Goal: Task Accomplishment & Management: Use online tool/utility

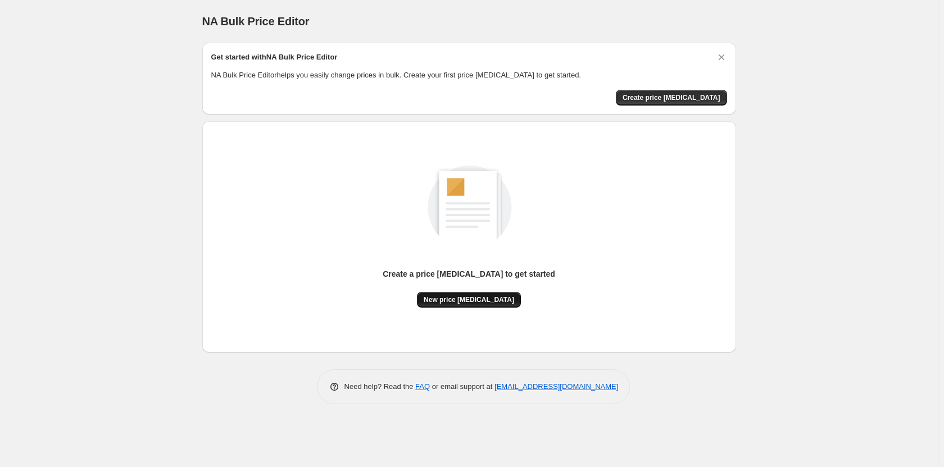
click at [456, 296] on span "New price change job" at bounding box center [469, 300] width 90 height 9
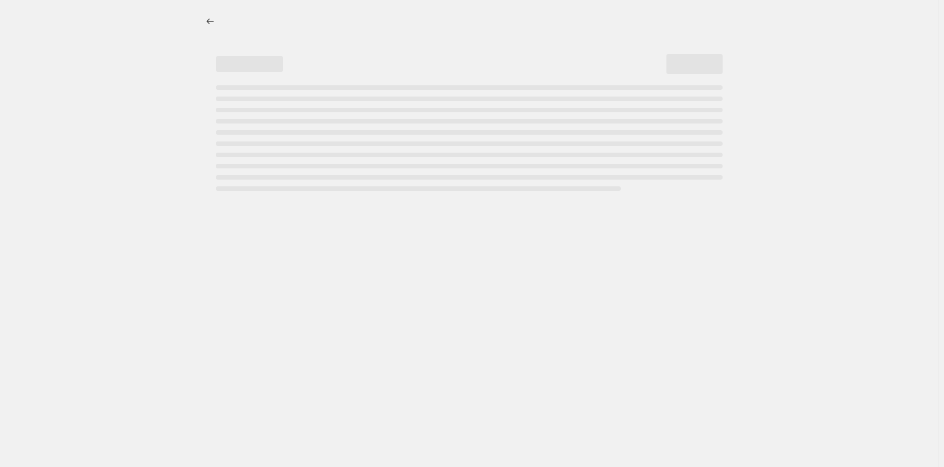
select select "percentage"
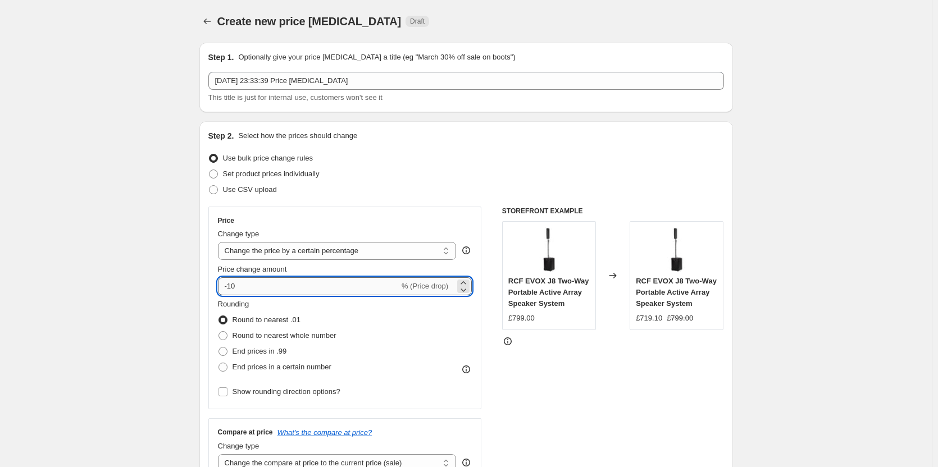
drag, startPoint x: 231, startPoint y: 289, endPoint x: 258, endPoint y: 286, distance: 27.1
click at [258, 286] on input "-10" at bounding box center [308, 287] width 181 height 18
type input "-60"
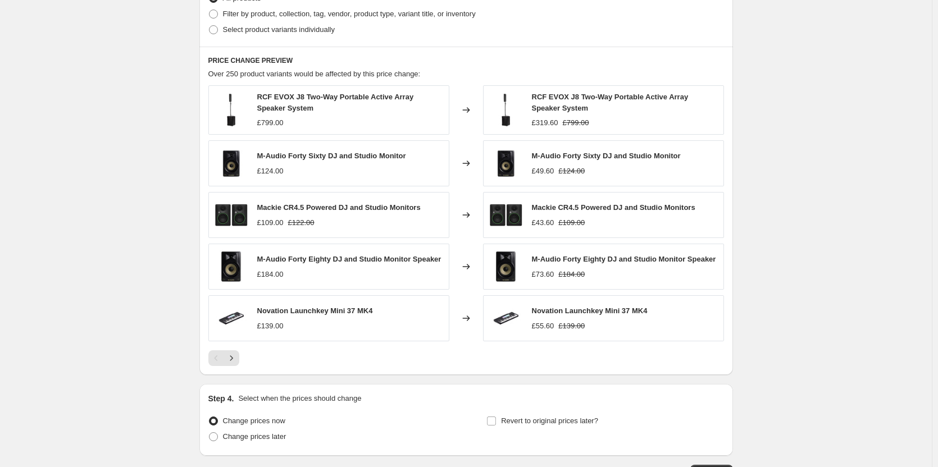
scroll to position [663, 0]
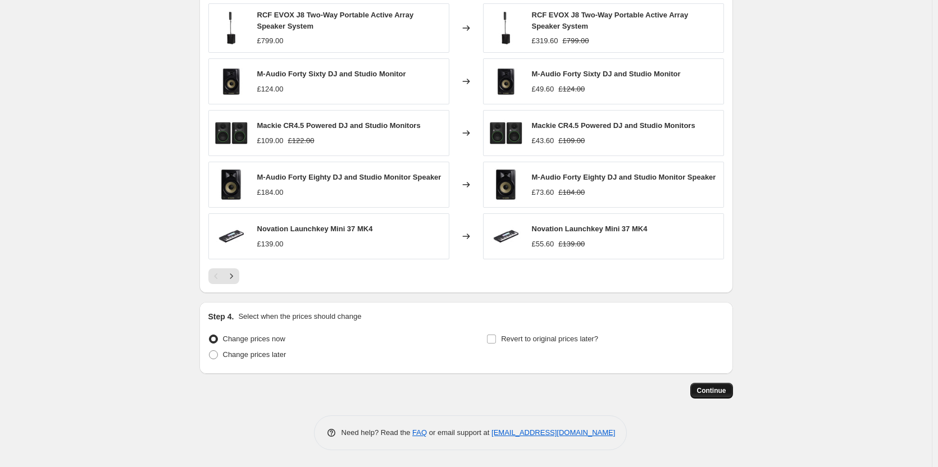
click at [710, 390] on span "Continue" at bounding box center [711, 391] width 29 height 9
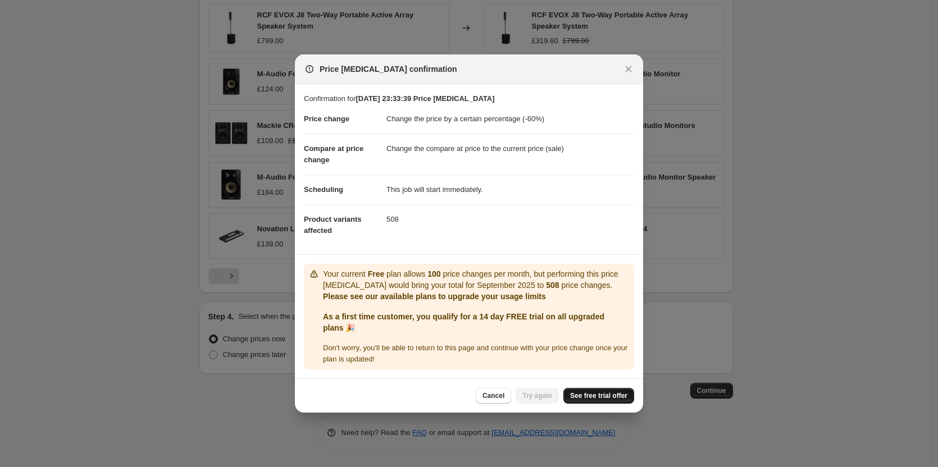
click at [602, 400] on span "See free trial offer" at bounding box center [598, 396] width 57 height 9
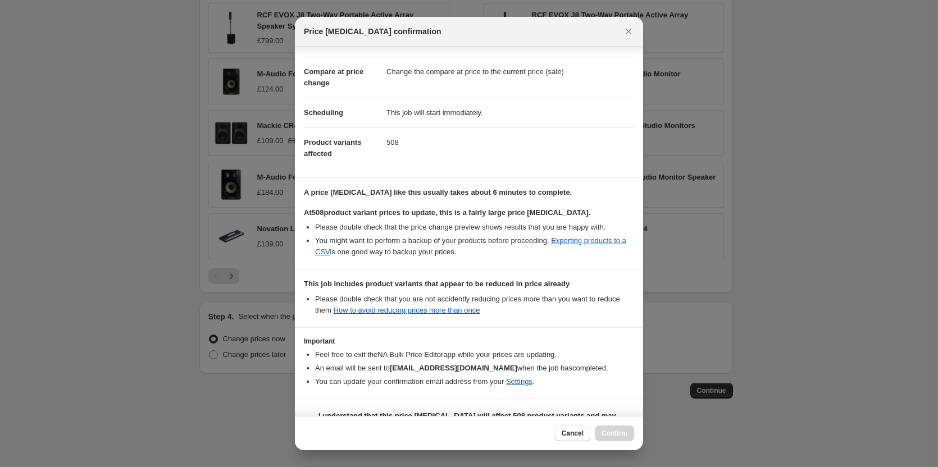
scroll to position [79, 0]
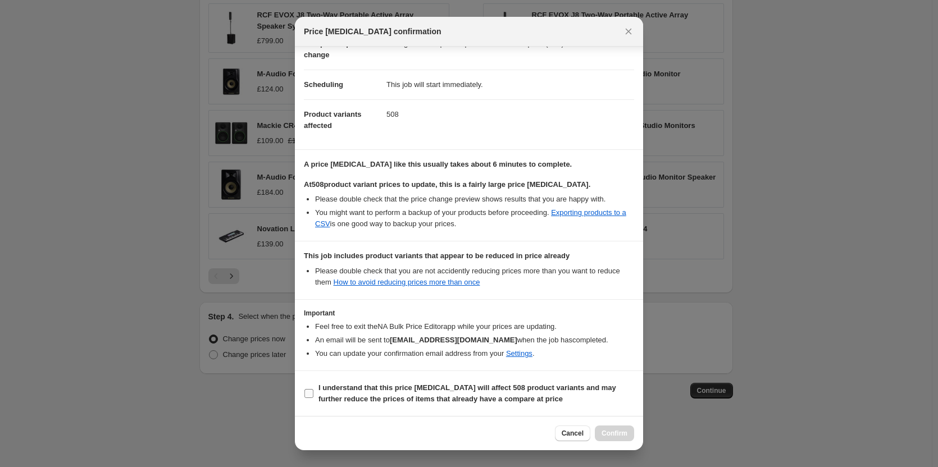
click at [310, 396] on input "I understand that this price change job will affect 508 product variants and ma…" at bounding box center [309, 393] width 9 height 9
checkbox input "true"
click at [610, 439] on button "Confirm" at bounding box center [614, 434] width 39 height 16
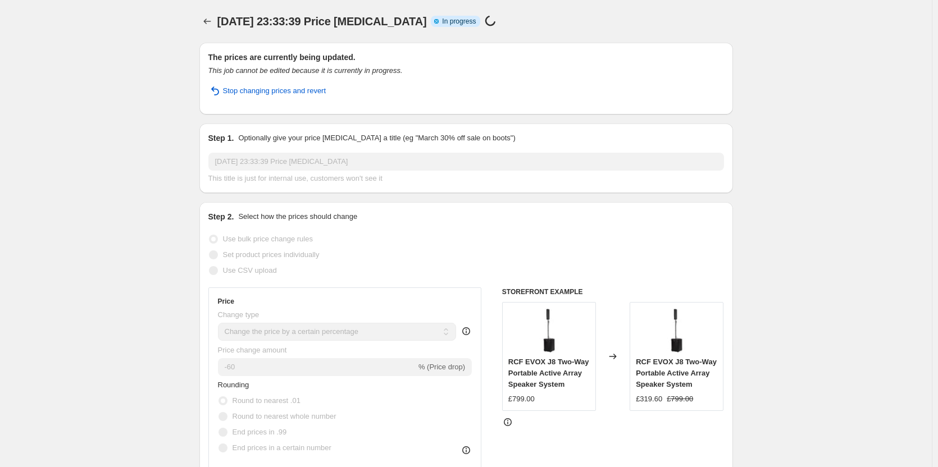
scroll to position [692, 0]
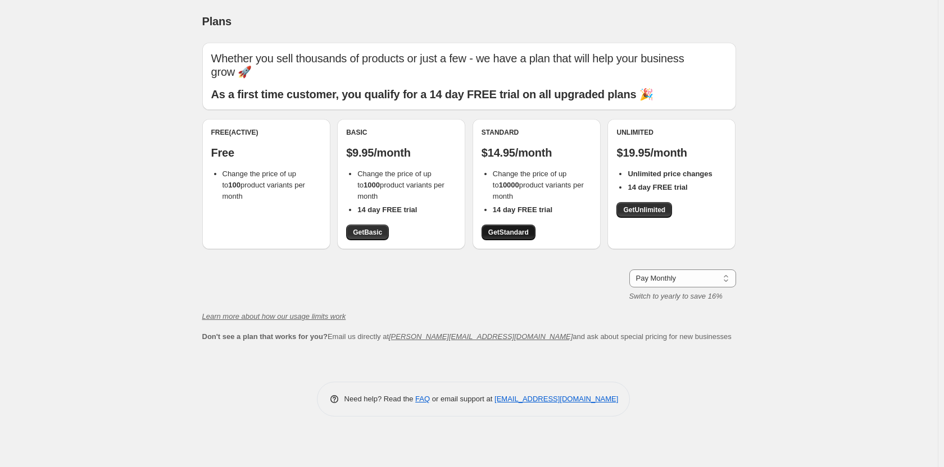
click at [487, 233] on link "Get Standard" at bounding box center [509, 233] width 54 height 16
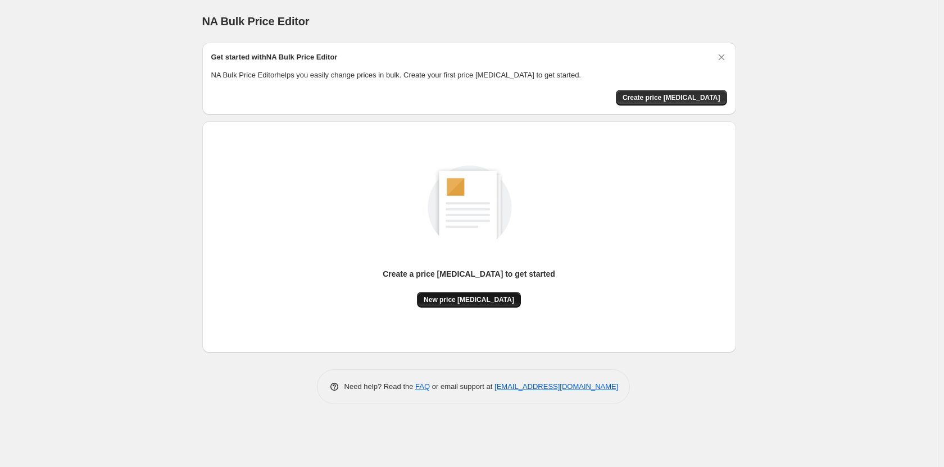
click at [502, 297] on span "New price change job" at bounding box center [469, 300] width 90 height 9
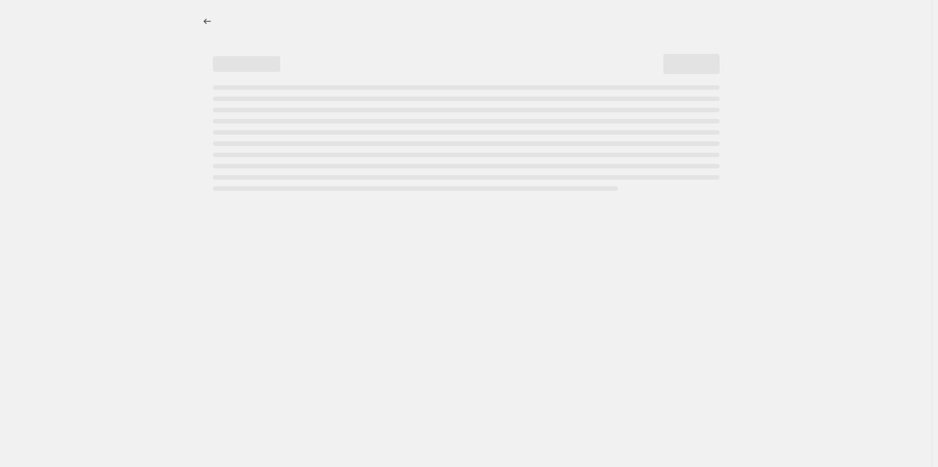
select select "percentage"
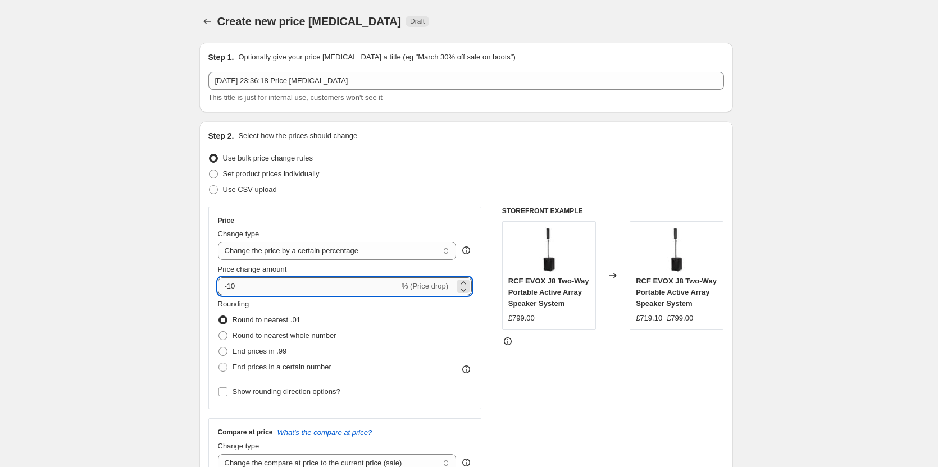
drag, startPoint x: 231, startPoint y: 288, endPoint x: 281, endPoint y: 288, distance: 50.6
click at [281, 288] on input "-10" at bounding box center [308, 287] width 181 height 18
type input "-60"
click at [222, 356] on span at bounding box center [223, 351] width 9 height 9
click at [219, 348] on input "End prices in .99" at bounding box center [219, 347] width 1 height 1
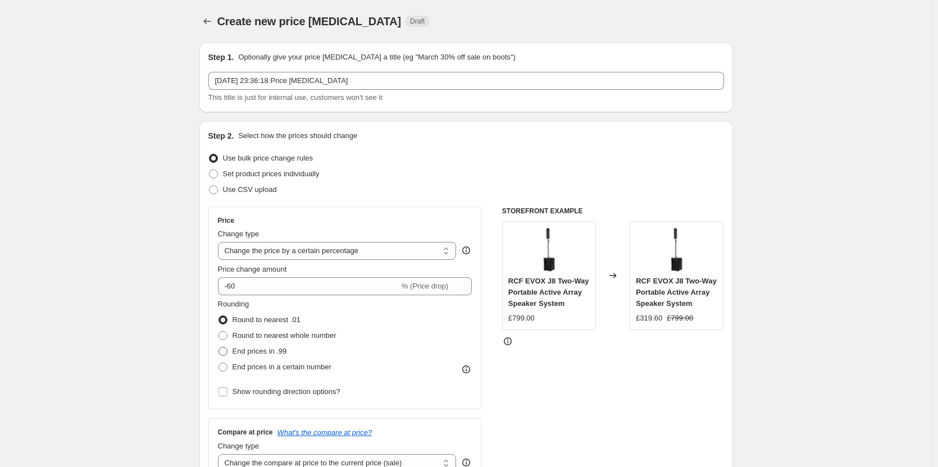
radio input "true"
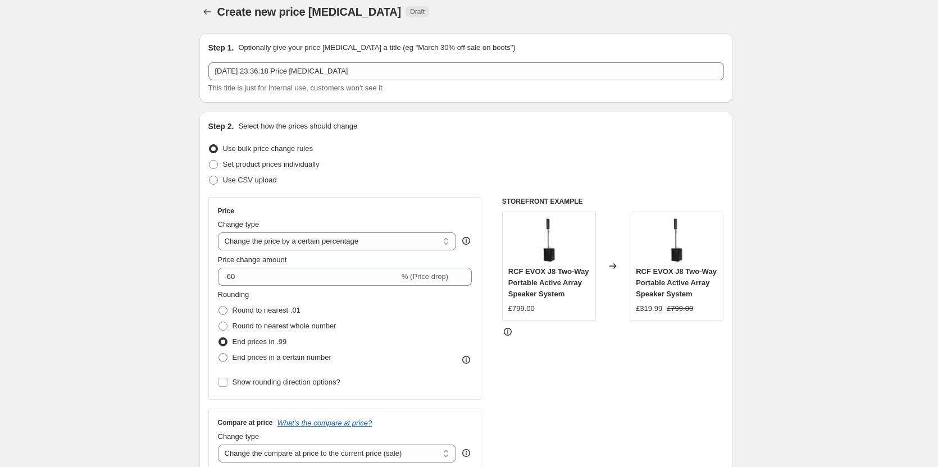
scroll to position [225, 0]
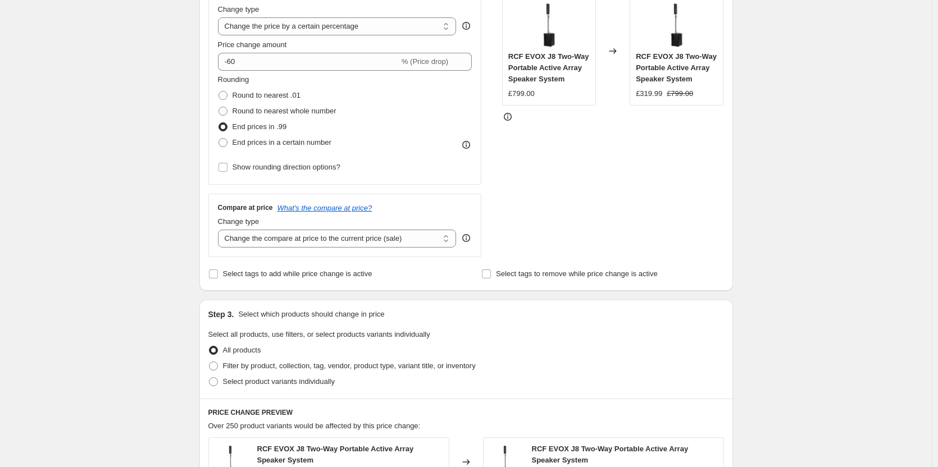
click at [588, 229] on div "STOREFRONT EXAMPLE RCF EVOX J8 Two-Way Portable Active Array Speaker System £79…" at bounding box center [613, 119] width 222 height 275
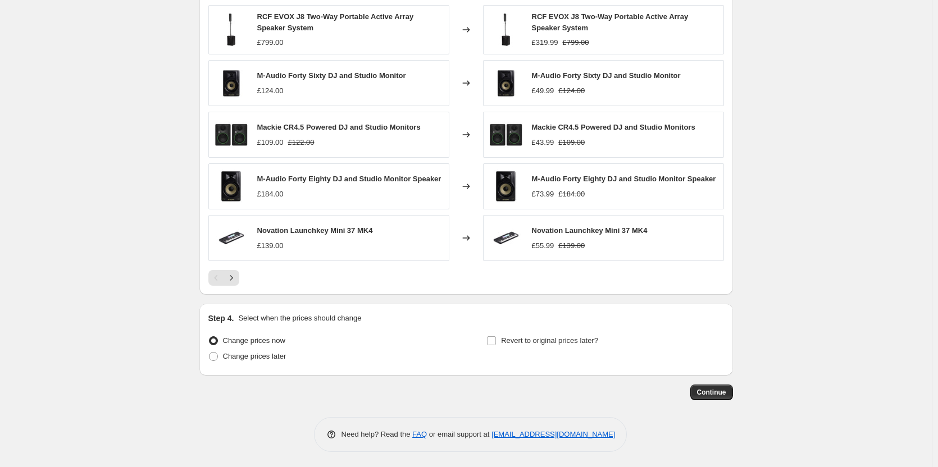
scroll to position [663, 0]
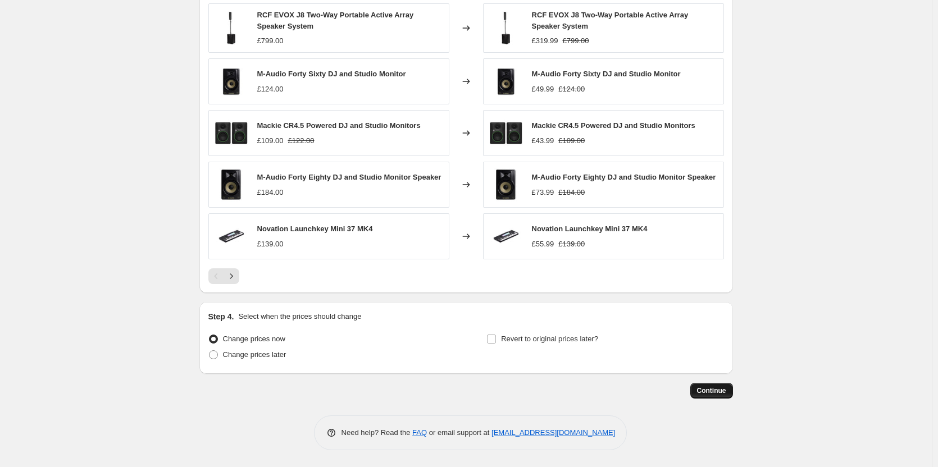
click at [717, 398] on button "Continue" at bounding box center [712, 391] width 43 height 16
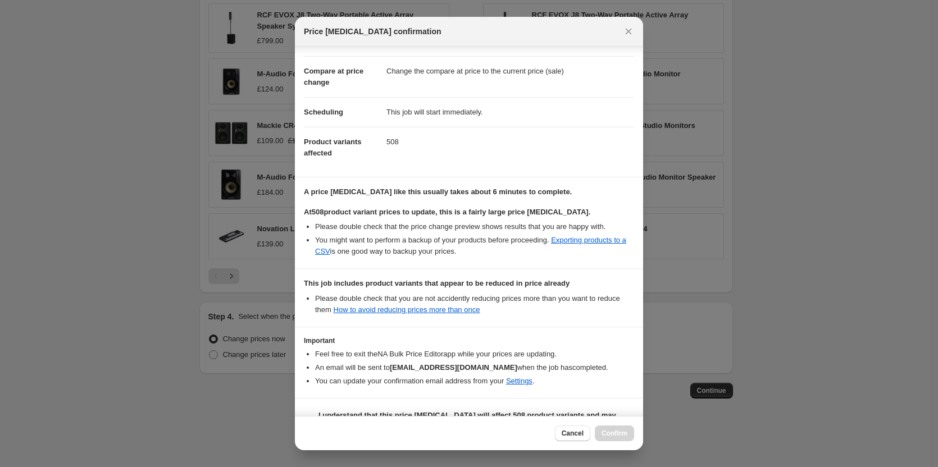
scroll to position [79, 0]
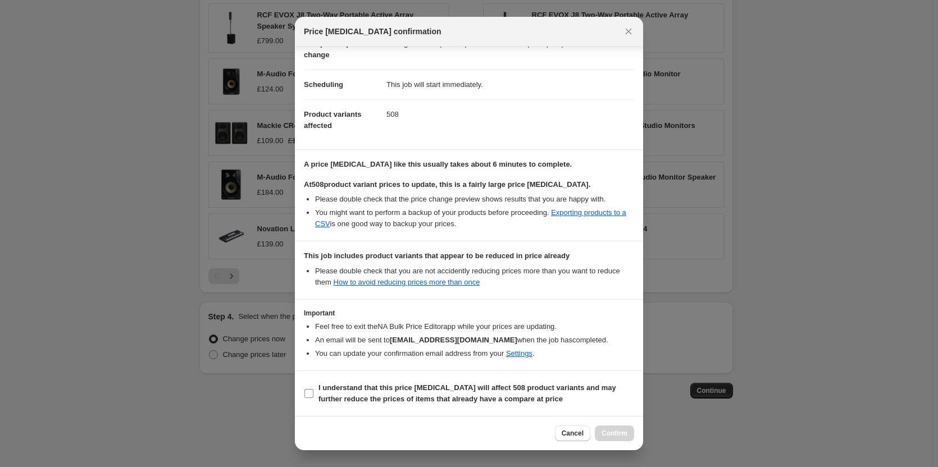
click at [312, 393] on input "I understand that this price change job will affect 508 product variants and ma…" at bounding box center [309, 393] width 9 height 9
checkbox input "true"
click at [605, 429] on button "Confirm" at bounding box center [614, 434] width 39 height 16
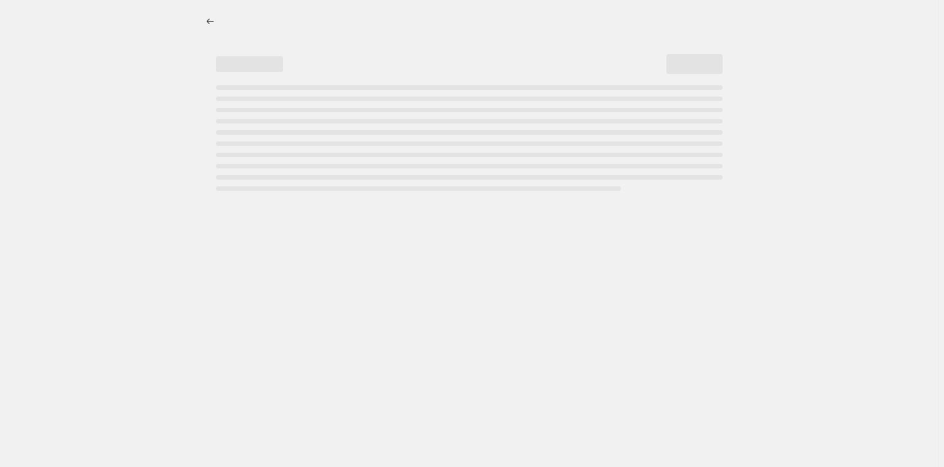
select select "percentage"
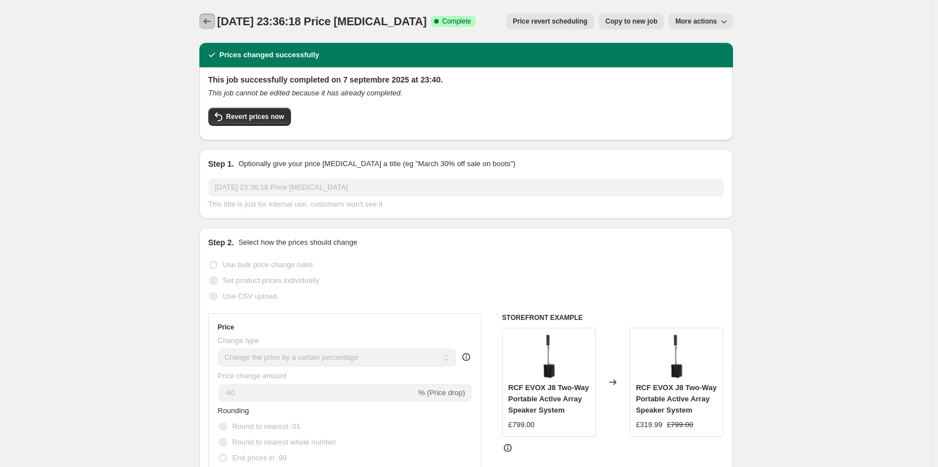
click at [213, 23] on icon "Price change jobs" at bounding box center [207, 21] width 11 height 11
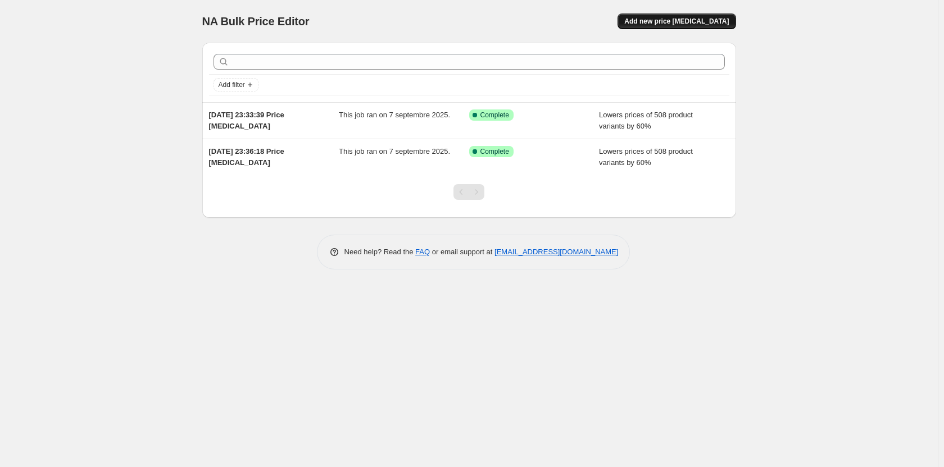
click at [670, 16] on button "Add new price [MEDICAL_DATA]" at bounding box center [676, 21] width 118 height 16
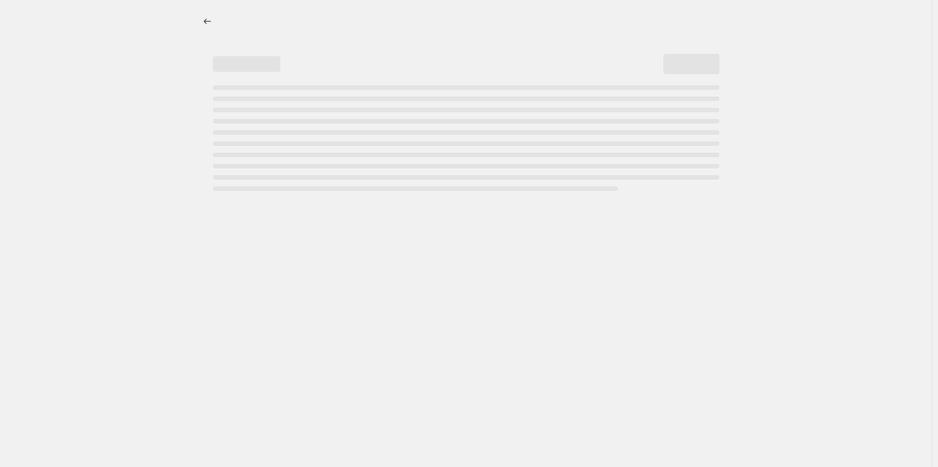
select select "percentage"
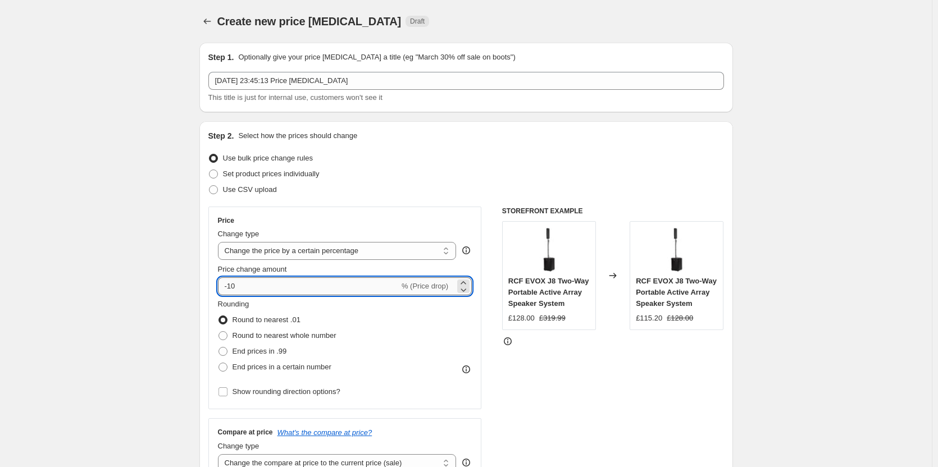
click at [228, 290] on input "-10" at bounding box center [308, 287] width 181 height 18
type input "1"
click at [604, 393] on div "STOREFRONT EXAMPLE RCF EVOX J8 Two-Way Portable Active Array Speaker System £12…" at bounding box center [613, 344] width 222 height 275
drag, startPoint x: 690, startPoint y: 371, endPoint x: 685, endPoint y: 368, distance: 6.1
click at [690, 371] on div "STOREFRONT EXAMPLE RCF EVOX J8 Two-Way Portable Active Array Speaker System £12…" at bounding box center [613, 344] width 222 height 275
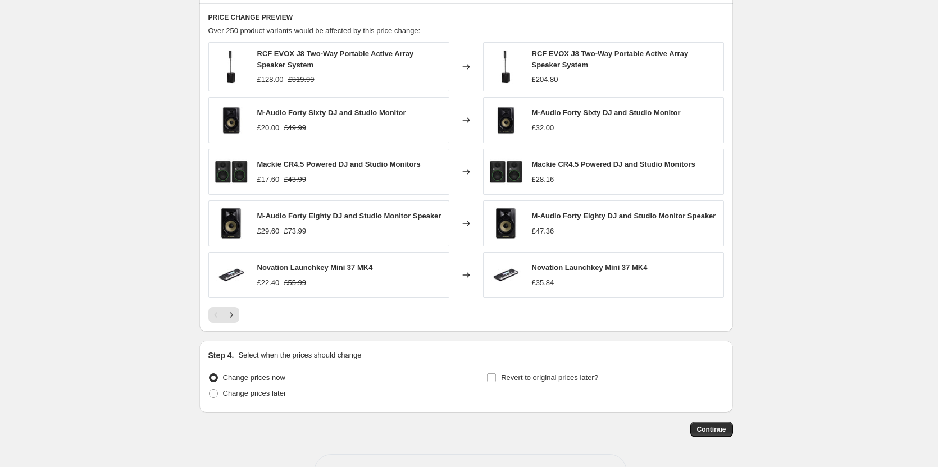
scroll to position [551, 0]
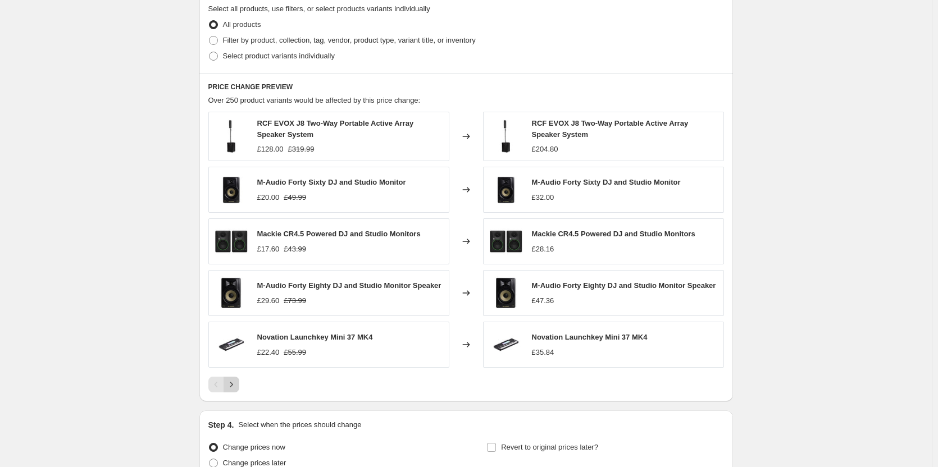
click at [232, 387] on icon "Next" at bounding box center [231, 384] width 11 height 11
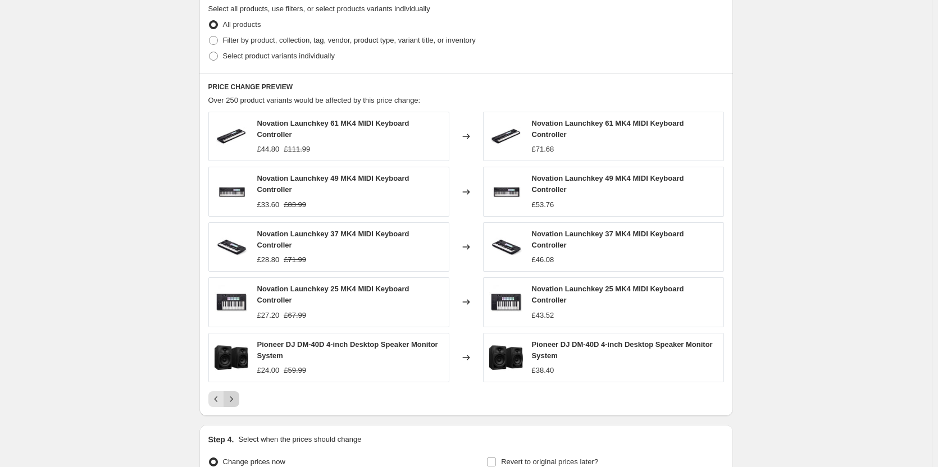
click at [239, 401] on button "Next" at bounding box center [232, 400] width 16 height 16
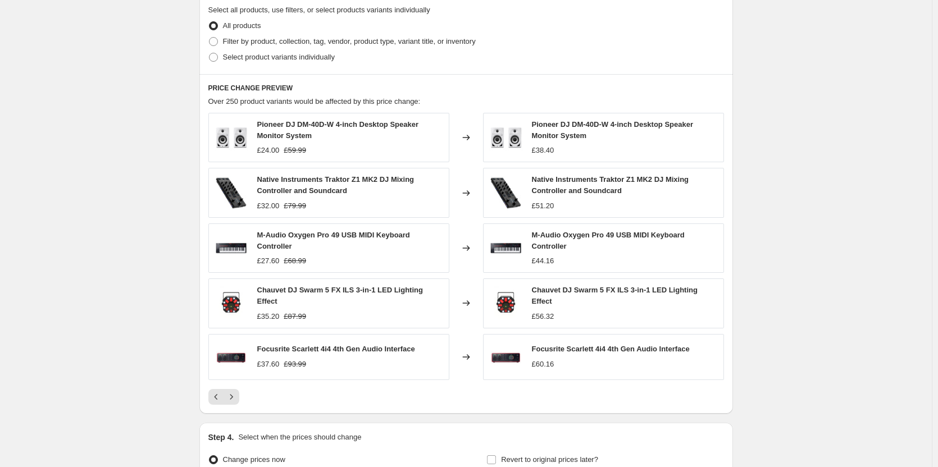
scroll to position [670, 0]
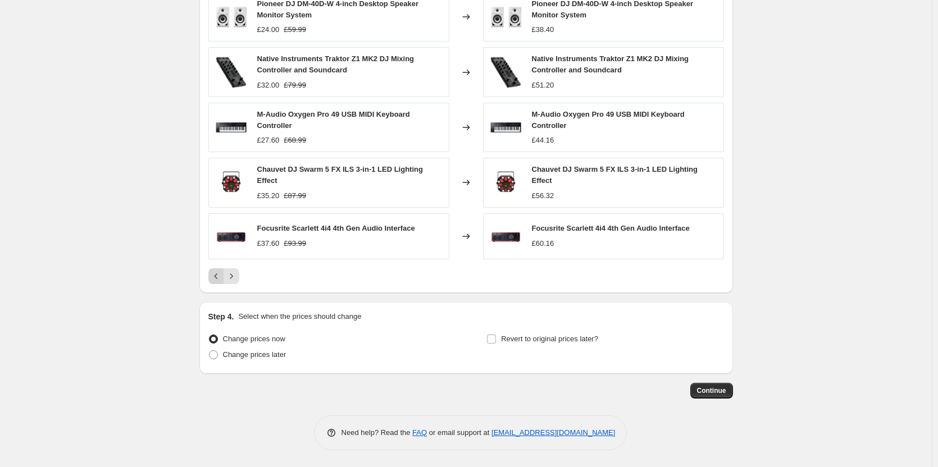
click at [221, 281] on icon "Previous" at bounding box center [216, 276] width 11 height 11
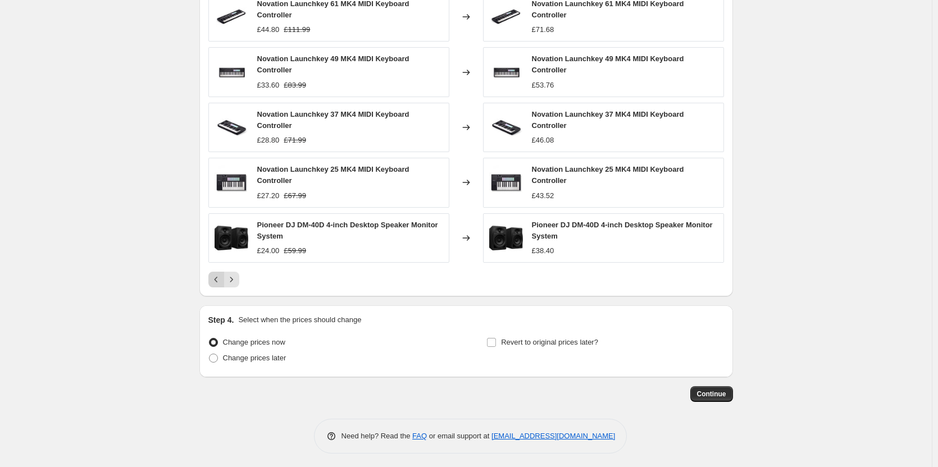
click at [221, 281] on icon "Previous" at bounding box center [216, 279] width 11 height 11
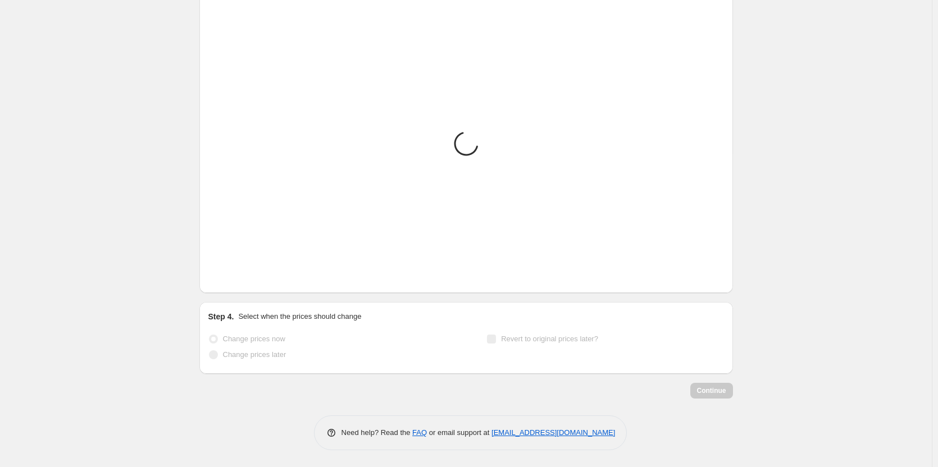
click at [221, 281] on icon "Previous" at bounding box center [216, 276] width 11 height 11
click at [221, 281] on div "Pagination" at bounding box center [216, 277] width 16 height 16
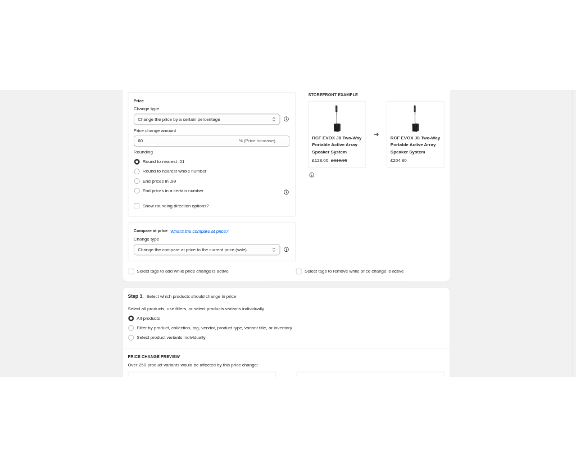
scroll to position [38, 0]
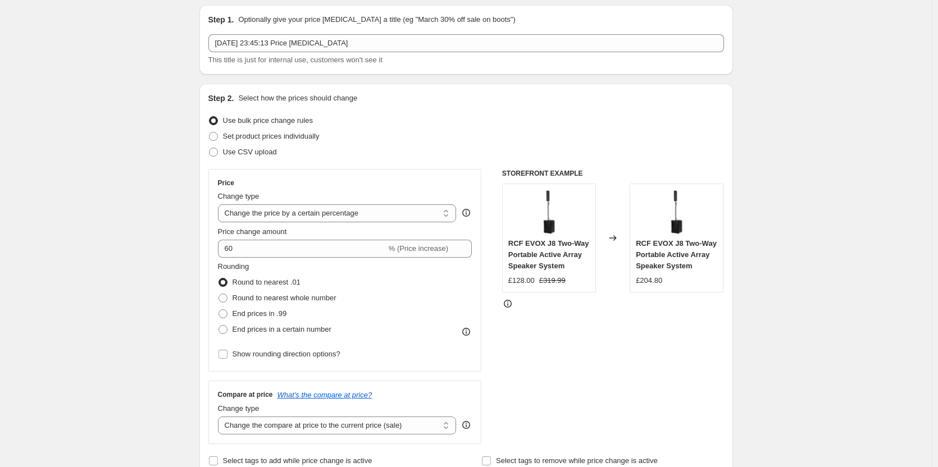
click at [701, 350] on div "STOREFRONT EXAMPLE RCF EVOX J8 Two-Way Portable Active Array Speaker System £12…" at bounding box center [613, 306] width 222 height 275
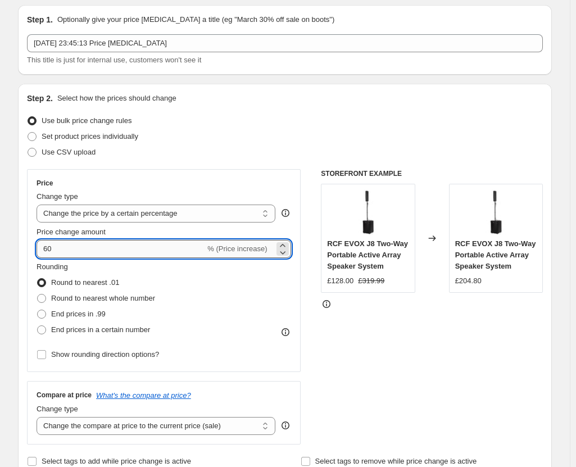
drag, startPoint x: 47, startPoint y: 245, endPoint x: 56, endPoint y: 247, distance: 9.1
click at [56, 247] on input "60" at bounding box center [121, 249] width 169 height 18
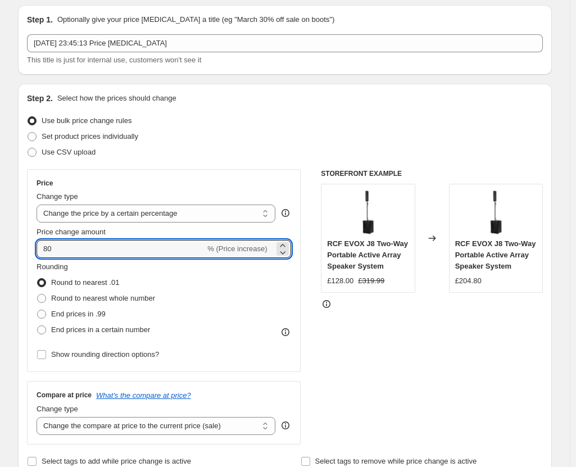
click at [317, 329] on div "Price Change type Change the price to a certain amount Change the price by a ce…" at bounding box center [285, 306] width 516 height 275
click at [120, 248] on input "80" at bounding box center [121, 249] width 169 height 18
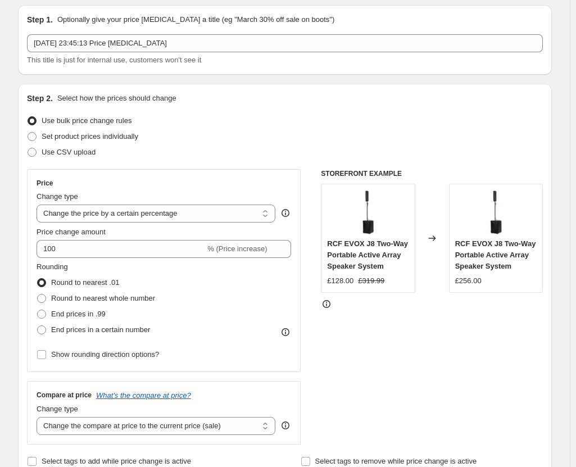
click at [412, 374] on div "STOREFRONT EXAMPLE RCF EVOX J8 Two-Way Portable Active Array Speaker System £12…" at bounding box center [432, 306] width 222 height 275
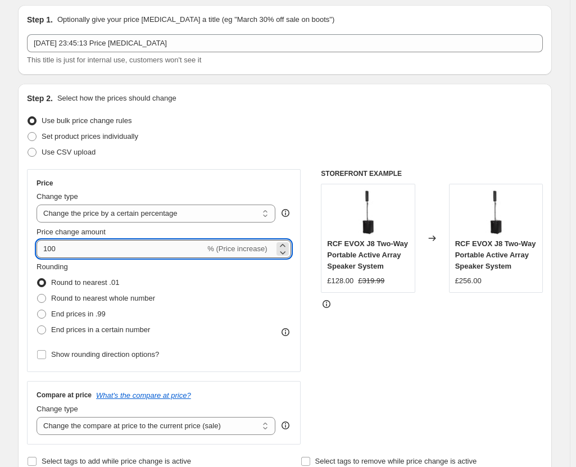
drag, startPoint x: 49, startPoint y: 251, endPoint x: 84, endPoint y: 249, distance: 34.3
click at [84, 249] on input "100" at bounding box center [121, 249] width 169 height 18
click at [393, 365] on div "STOREFRONT EXAMPLE RCF EVOX J8 Two-Way Portable Active Array Speaker System £12…" at bounding box center [432, 306] width 222 height 275
drag, startPoint x: 46, startPoint y: 249, endPoint x: 82, endPoint y: 251, distance: 36.0
click at [82, 251] on input "120" at bounding box center [121, 249] width 169 height 18
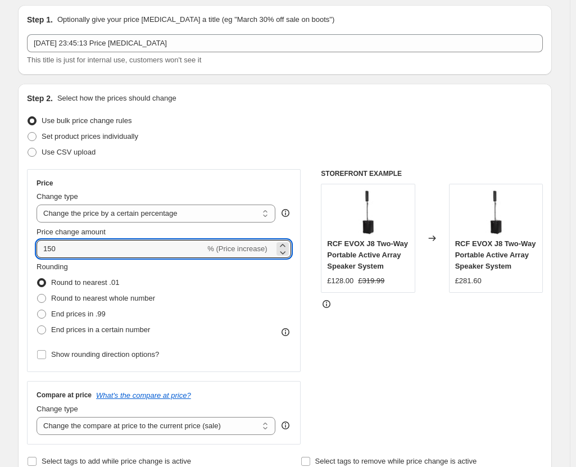
type input "150"
click at [404, 379] on div "STOREFRONT EXAMPLE RCF EVOX J8 Two-Way Portable Active Array Speaker System £12…" at bounding box center [432, 306] width 222 height 275
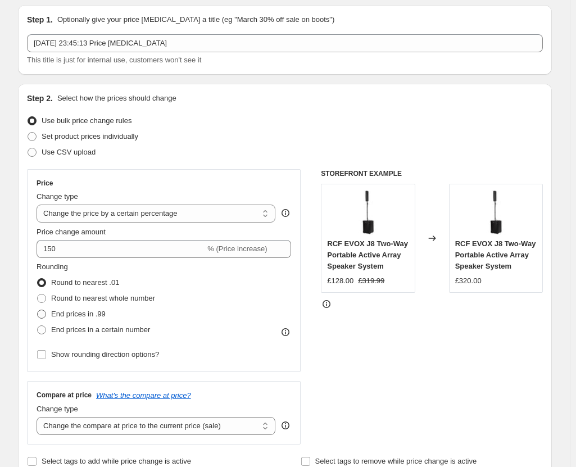
click at [45, 311] on span at bounding box center [41, 314] width 9 height 9
click at [38, 310] on input "End prices in .99" at bounding box center [37, 310] width 1 height 1
radio input "true"
drag, startPoint x: 457, startPoint y: 242, endPoint x: 536, endPoint y: 265, distance: 82.5
click at [536, 265] on div "RCF EVOX J8 Two-Way Portable Active Array Speaker System £319.99" at bounding box center [496, 238] width 94 height 109
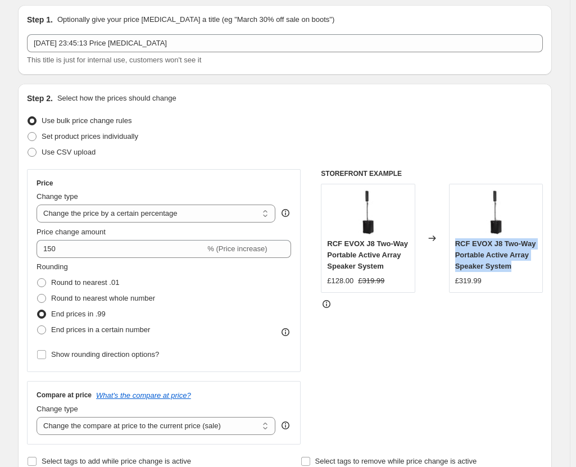
copy span "RCF EVOX J8 Two-Way Portable Active Array Speaker System"
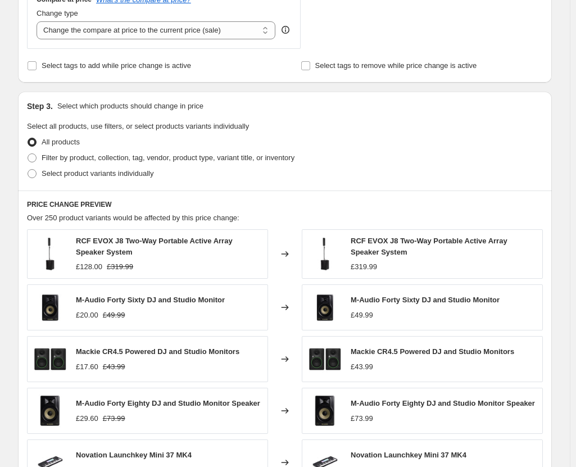
scroll to position [607, 0]
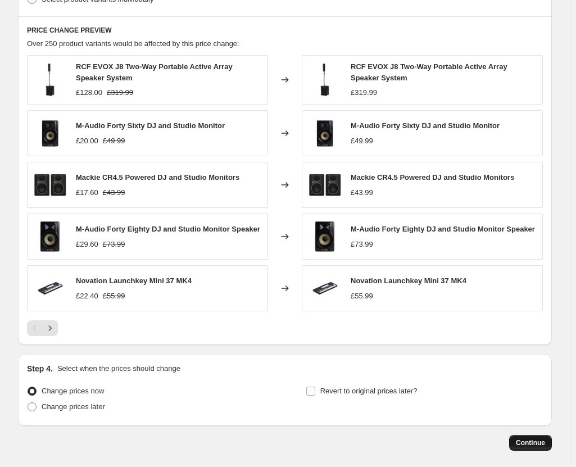
click at [541, 451] on button "Continue" at bounding box center [530, 443] width 43 height 16
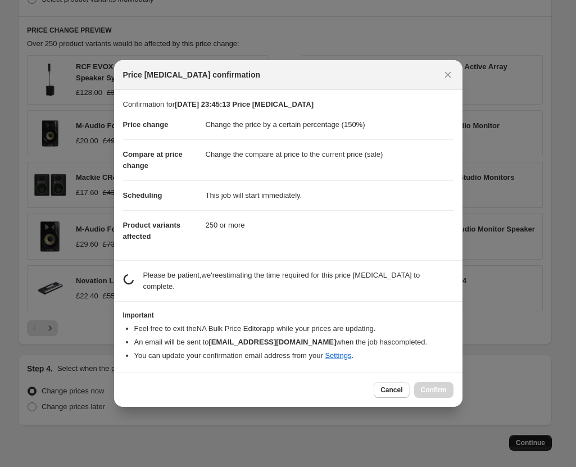
scroll to position [0, 0]
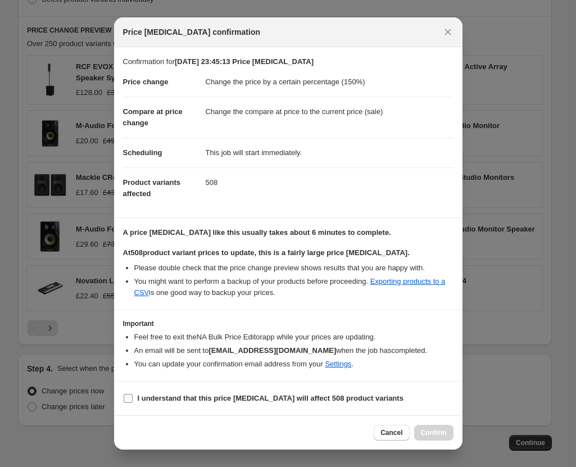
click at [130, 402] on input "I understand that this price [MEDICAL_DATA] will affect 508 product variants" at bounding box center [128, 398] width 9 height 9
checkbox input "true"
click at [417, 433] on button "Confirm" at bounding box center [433, 433] width 39 height 16
